Goal: Information Seeking & Learning: Learn about a topic

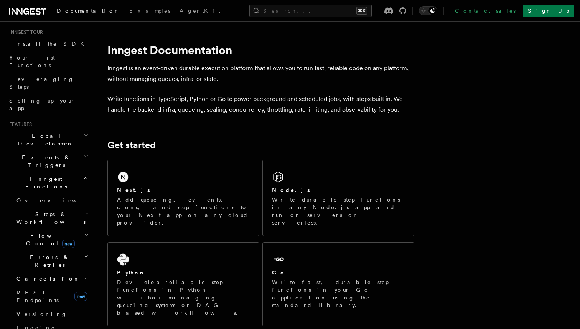
scroll to position [113, 0]
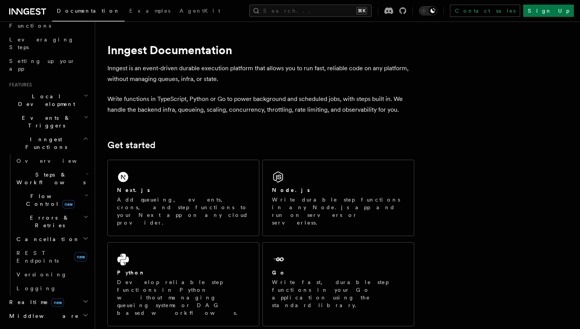
click at [53, 295] on h2 "Realtime new" at bounding box center [48, 302] width 84 height 14
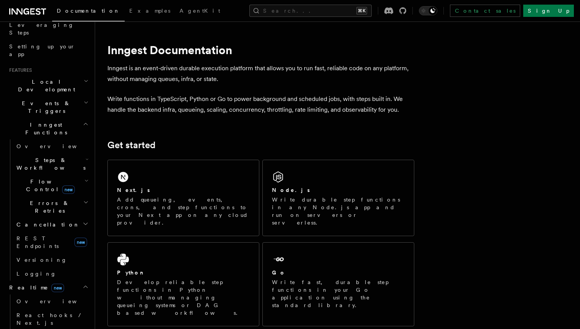
scroll to position [135, 0]
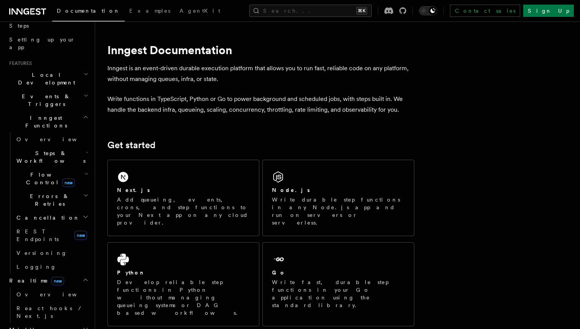
click at [55, 89] on h2 "Events & Triggers" at bounding box center [48, 99] width 84 height 21
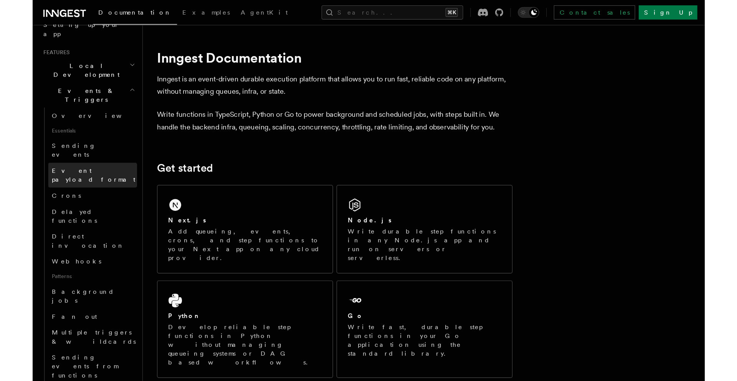
scroll to position [188, 0]
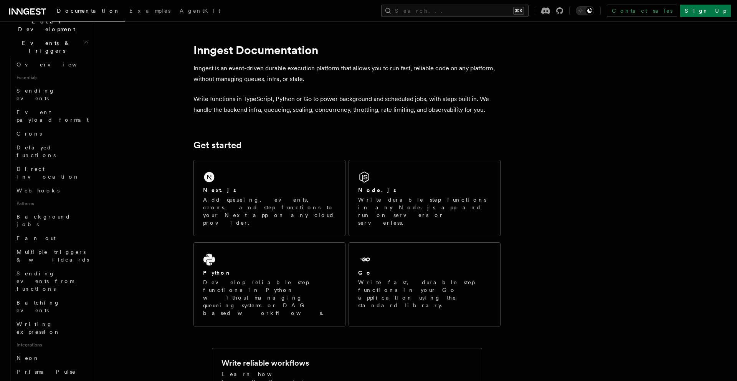
click at [463, 82] on p "Inngest is an event-driven durable execution platform that allows you to run fa…" at bounding box center [346, 73] width 307 height 21
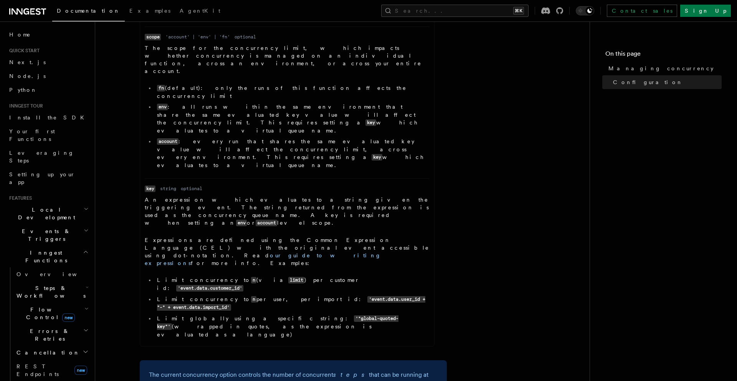
scroll to position [440, 0]
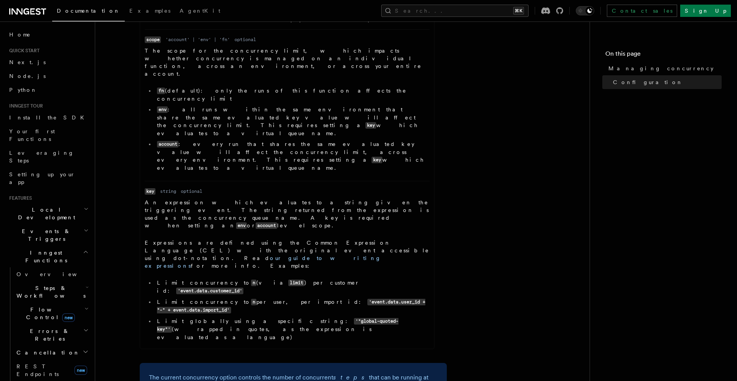
click at [484, 171] on article "References TypeScript SDK Managing concurrency Limit the number of concurrently…" at bounding box center [342, 90] width 470 height 992
click at [510, 299] on article "References TypeScript SDK Managing concurrency Limit the number of concurrently…" at bounding box center [342, 90] width 470 height 992
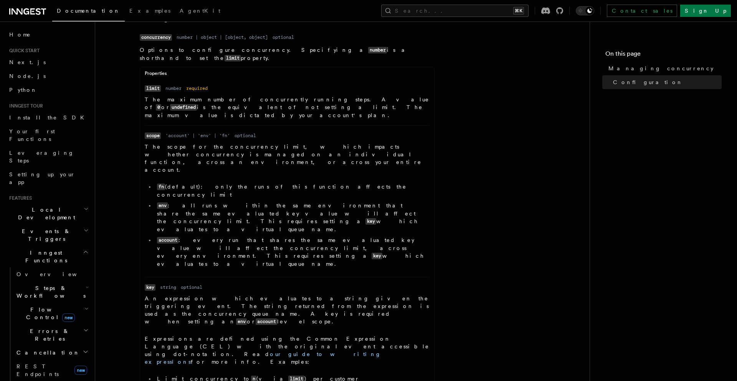
scroll to position [342, 0]
